Goal: Check status: Check status

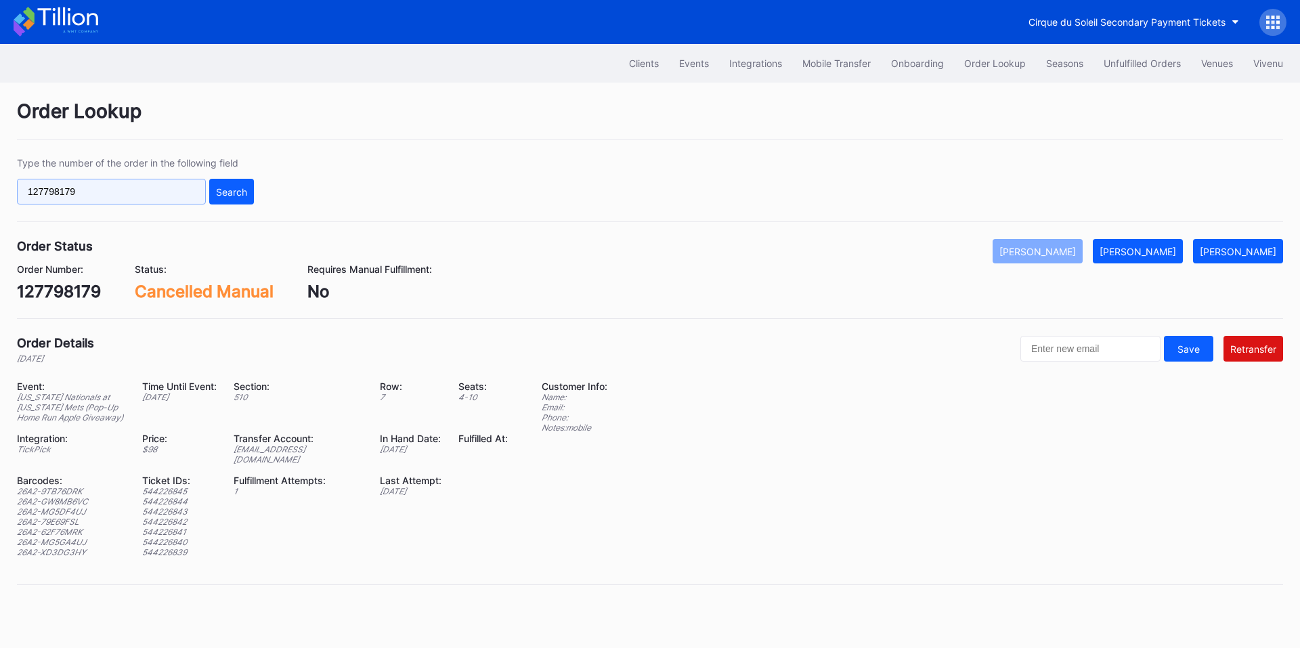
click at [146, 191] on input "127798179" at bounding box center [111, 192] width 189 height 26
paste input "625099954"
type input "625099954"
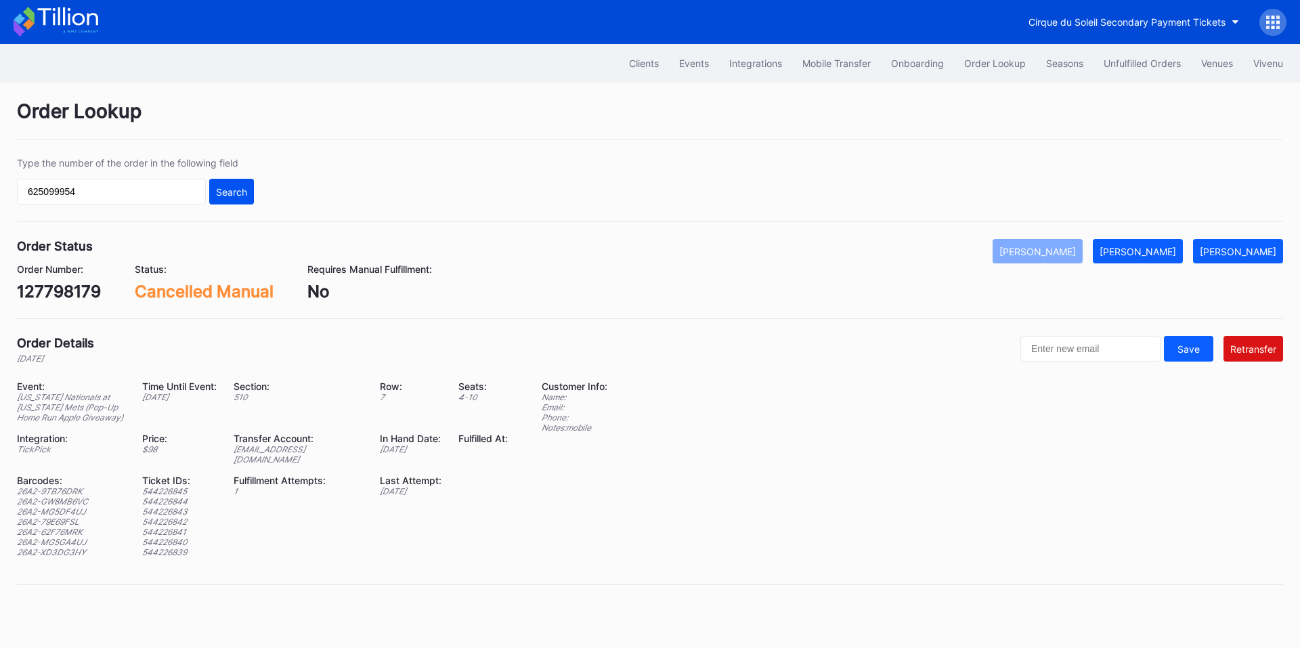
click at [221, 194] on div "Search" at bounding box center [231, 192] width 31 height 12
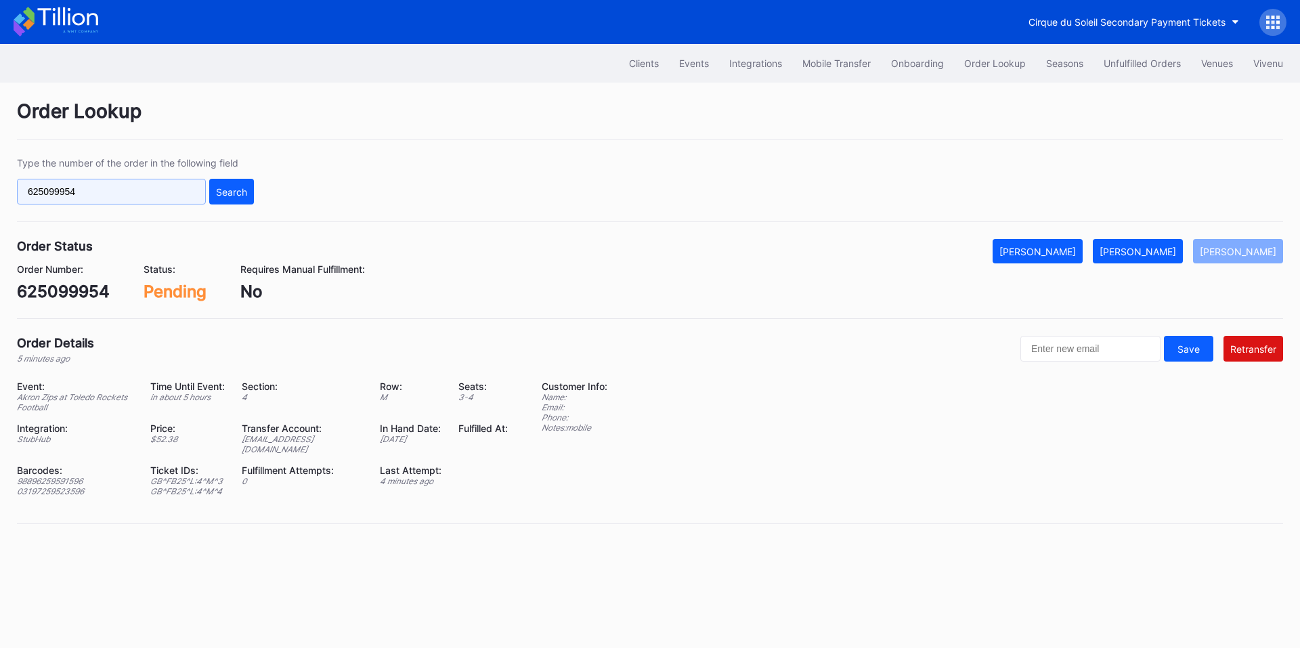
click at [162, 196] on input "625099954" at bounding box center [111, 192] width 189 height 26
